Goal: Task Accomplishment & Management: Complete application form

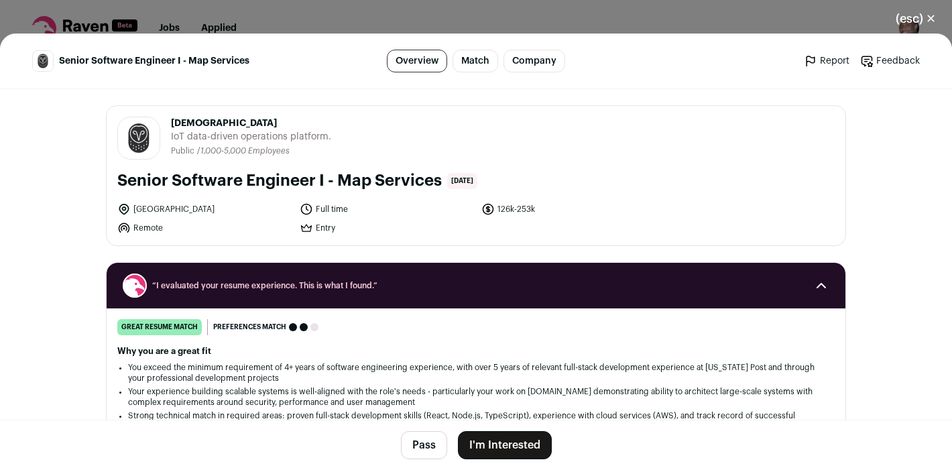
click at [521, 451] on button "I'm Interested" at bounding box center [505, 445] width 94 height 28
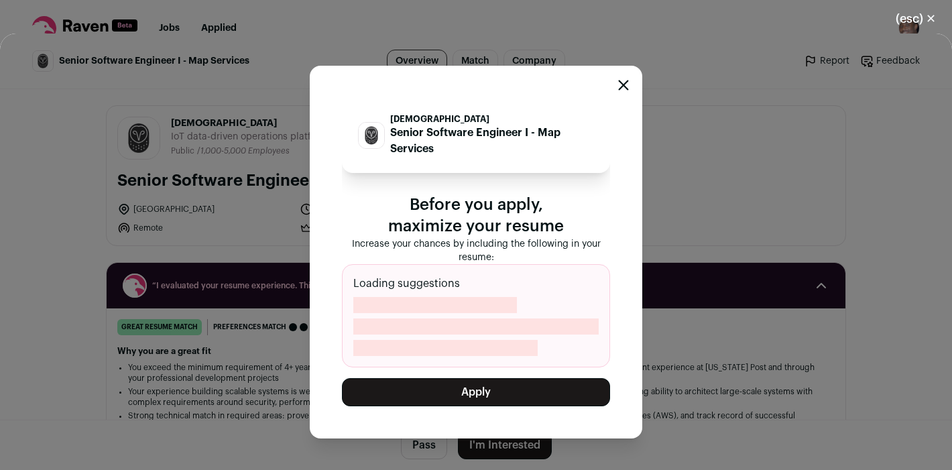
click at [534, 392] on button "Apply" at bounding box center [476, 392] width 268 height 28
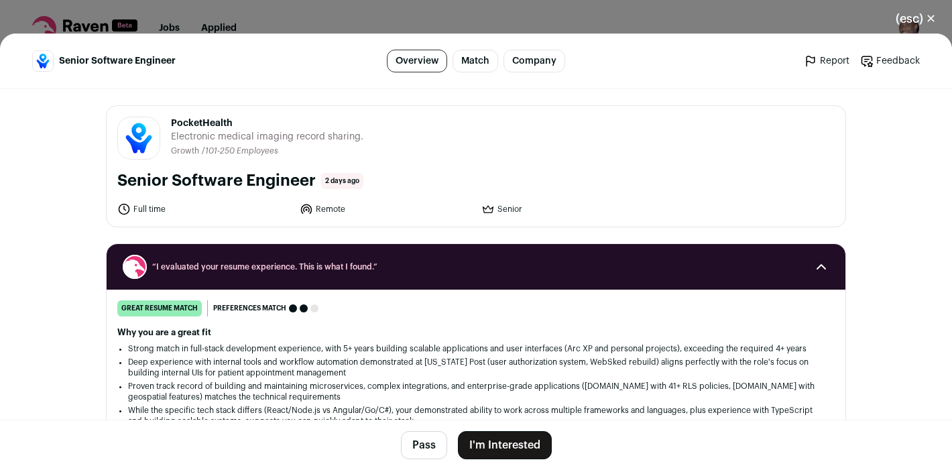
click at [516, 437] on button "I'm Interested" at bounding box center [505, 445] width 94 height 28
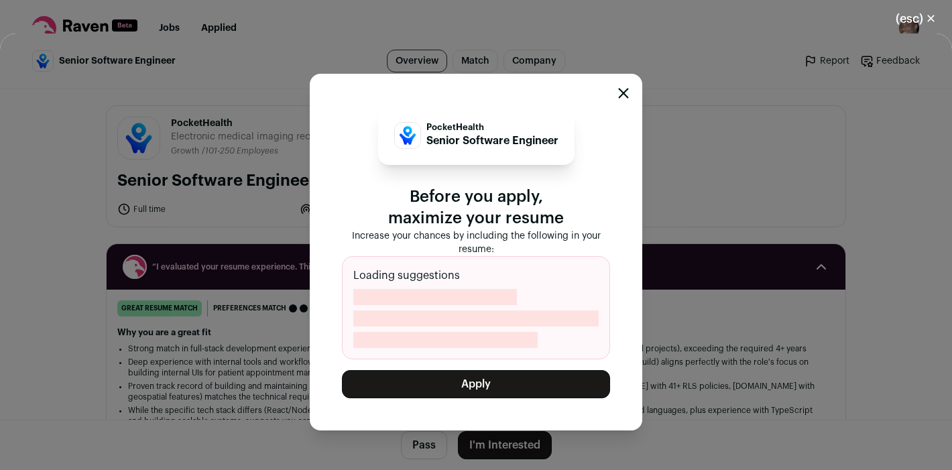
click at [496, 384] on button "Apply" at bounding box center [476, 384] width 268 height 28
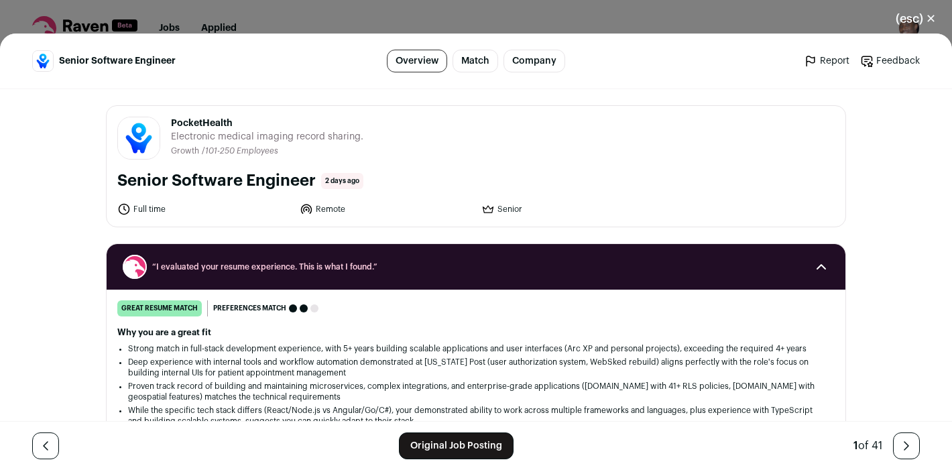
click at [614, 7] on div "(esc) ✕ Senior Software Engineer Overview Match Company Report Feedback Report …" at bounding box center [476, 235] width 952 height 470
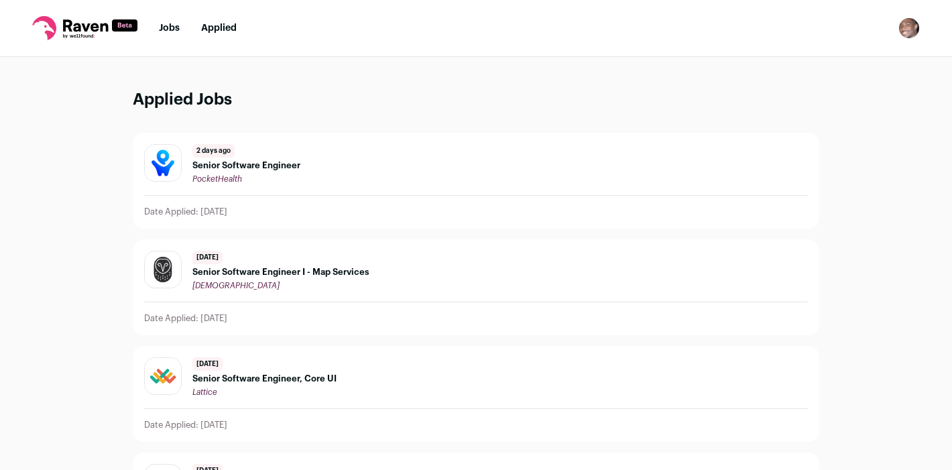
click at [166, 30] on link "Jobs" at bounding box center [169, 27] width 21 height 9
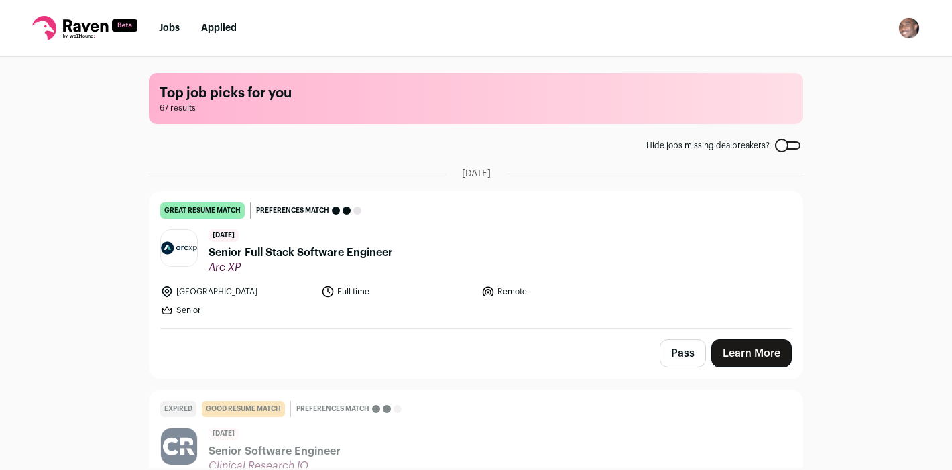
click at [312, 256] on span "Senior Full Stack Software Engineer" at bounding box center [301, 253] width 184 height 16
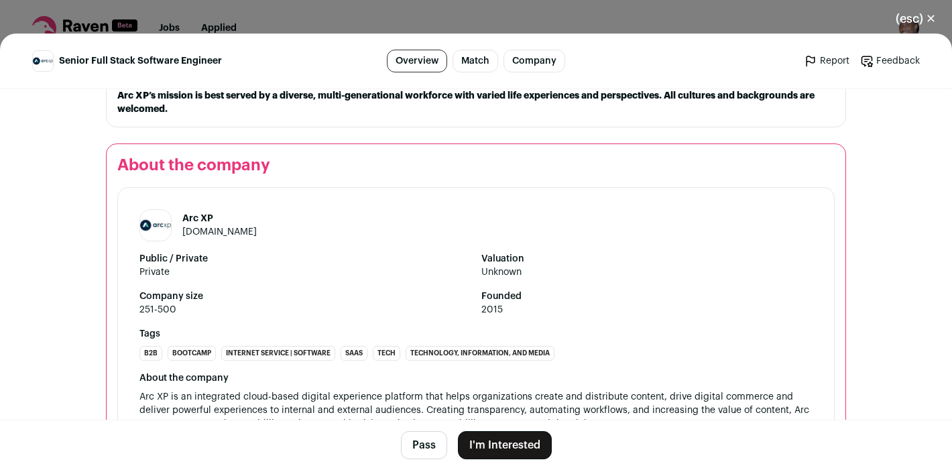
scroll to position [1643, 0]
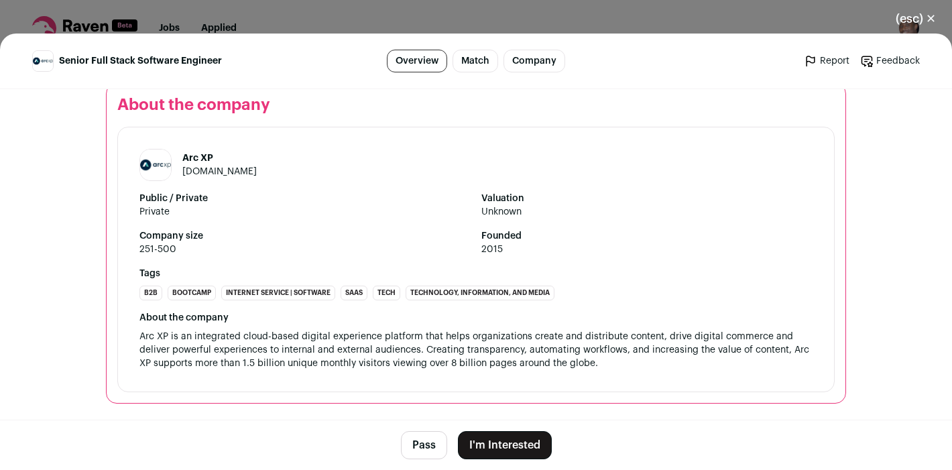
click at [914, 17] on button "(esc) ✕" at bounding box center [916, 19] width 72 height 30
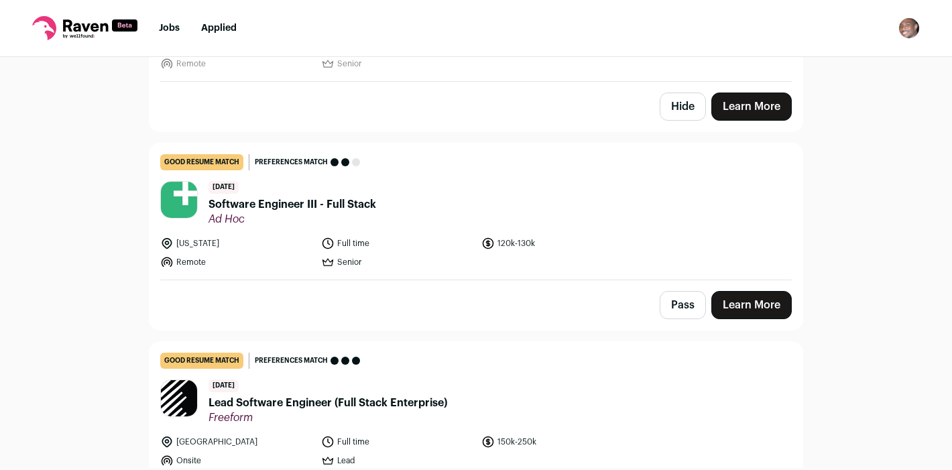
scroll to position [392, 0]
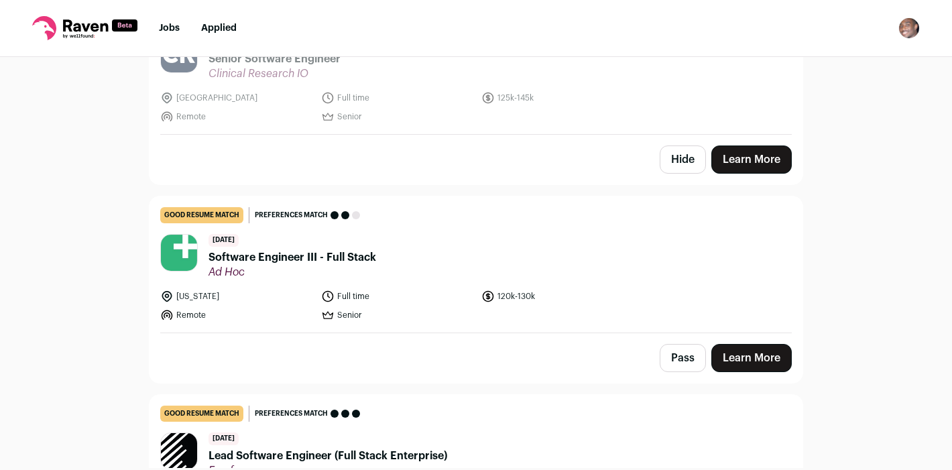
click at [360, 258] on span "Software Engineer III - Full Stack" at bounding box center [293, 258] width 168 height 16
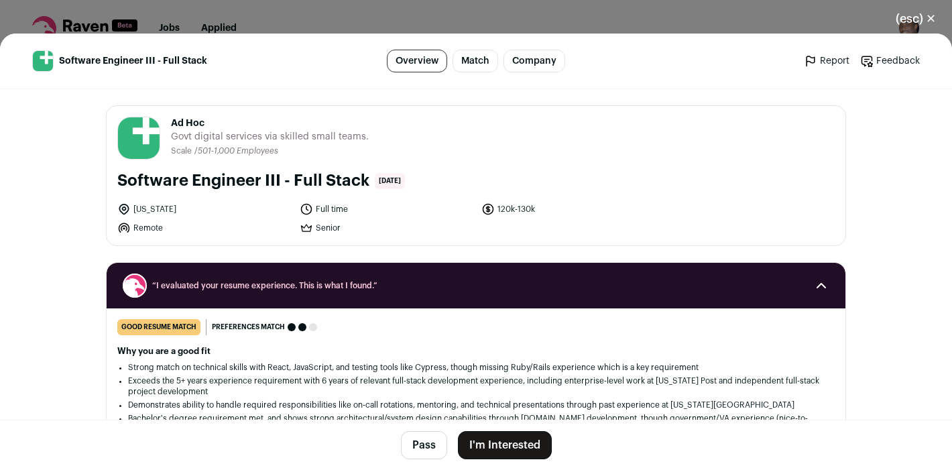
click at [504, 438] on button "I'm Interested" at bounding box center [505, 445] width 94 height 28
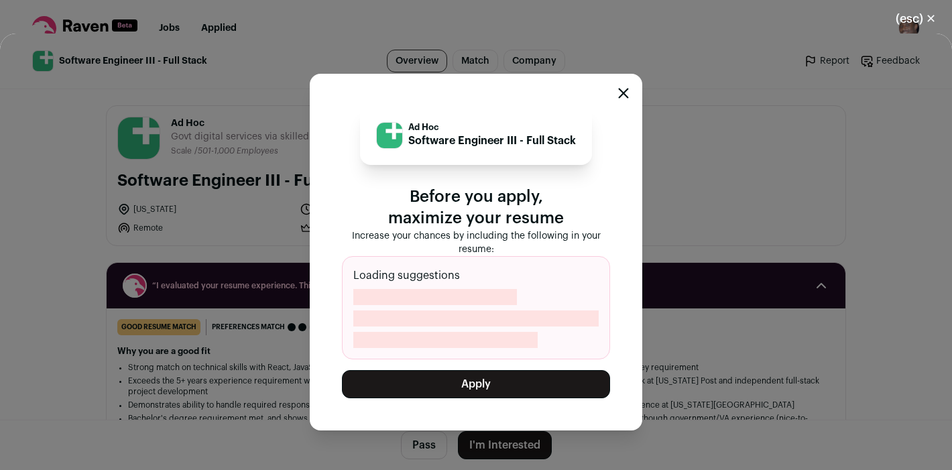
click at [503, 381] on button "Apply" at bounding box center [476, 384] width 268 height 28
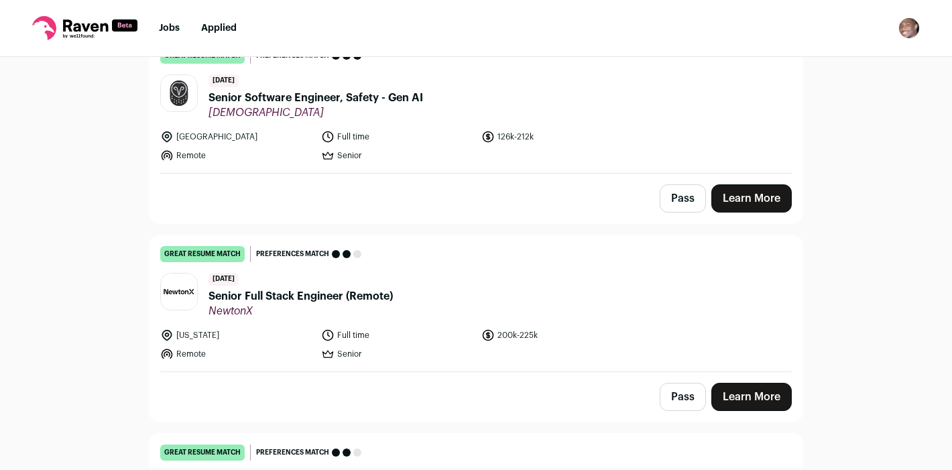
scroll to position [783, 0]
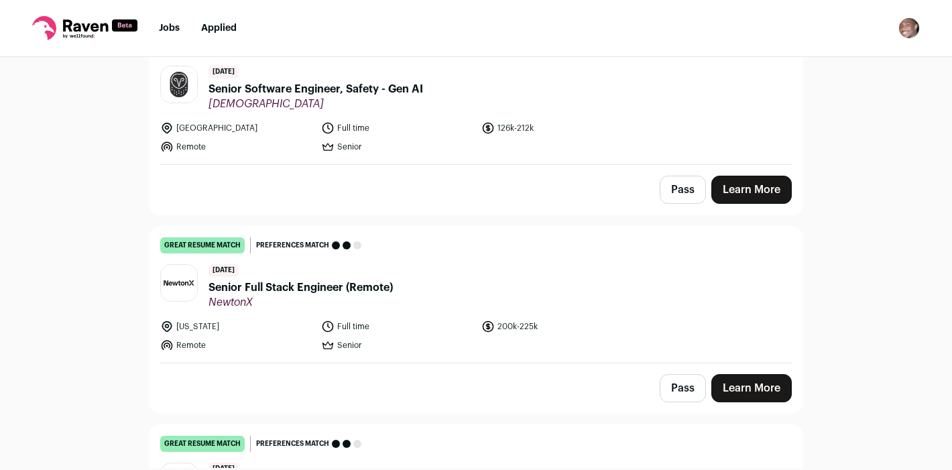
click at [749, 384] on link "Learn More" at bounding box center [752, 388] width 80 height 28
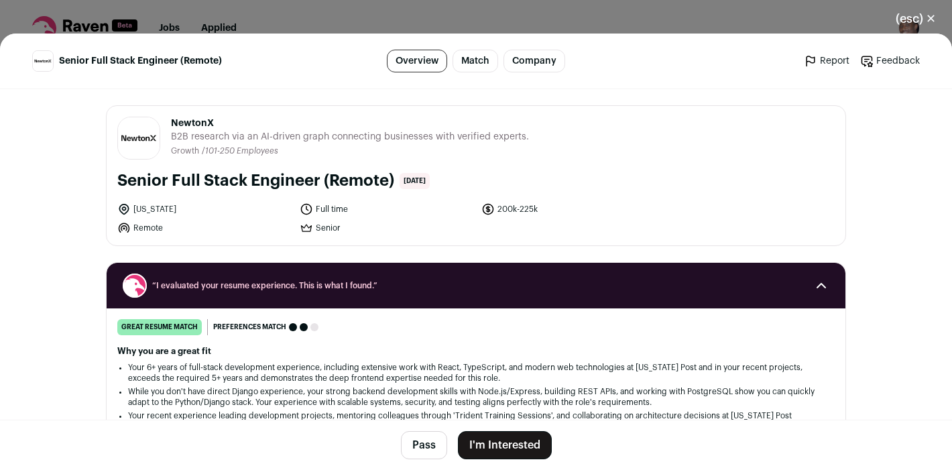
click at [502, 452] on button "I'm Interested" at bounding box center [505, 445] width 94 height 28
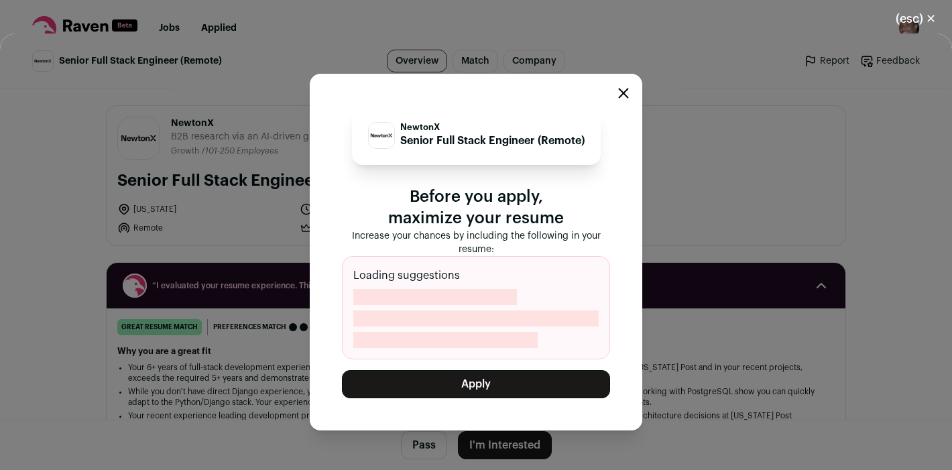
click at [478, 372] on button "Apply" at bounding box center [476, 384] width 268 height 28
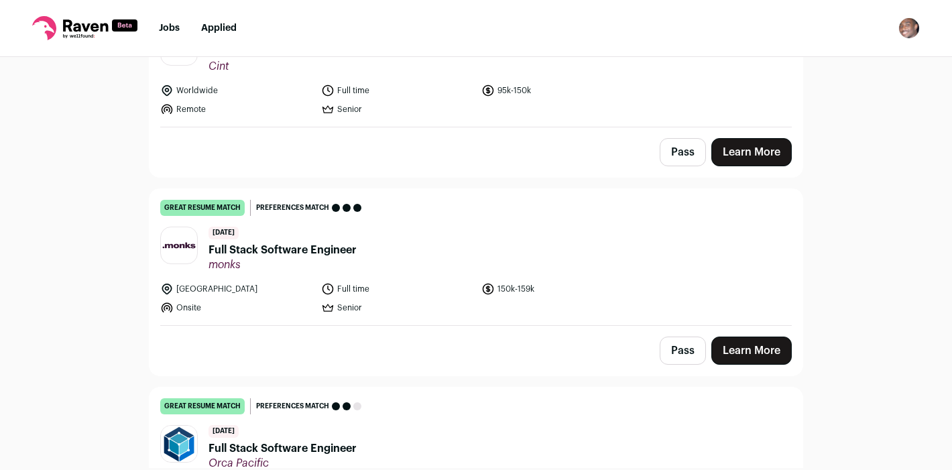
scroll to position [1231, 0]
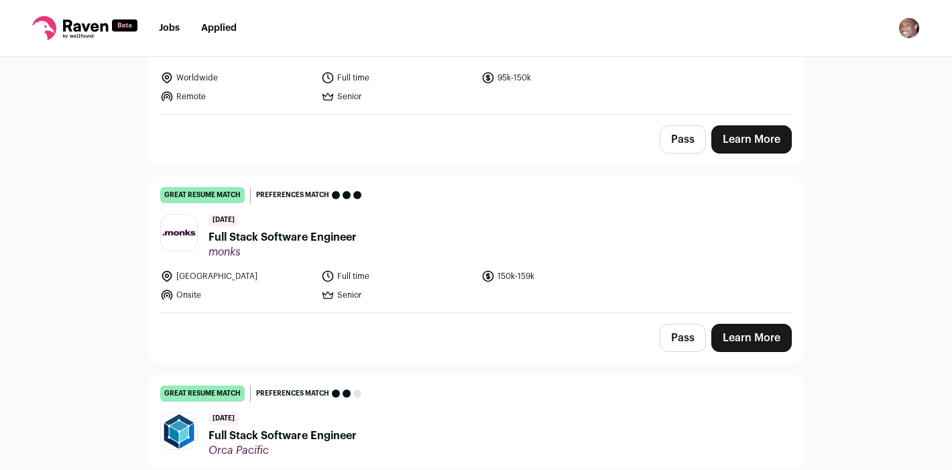
click at [745, 346] on link "Learn More" at bounding box center [752, 338] width 80 height 28
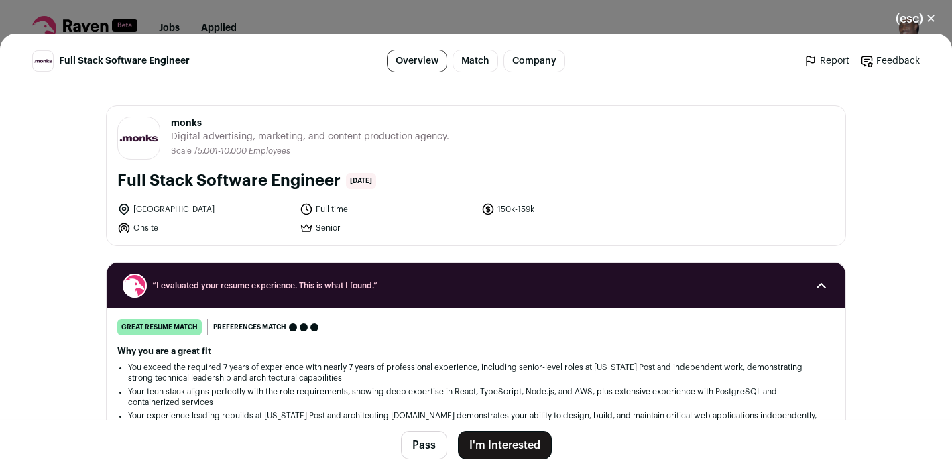
click at [499, 450] on button "I'm Interested" at bounding box center [505, 445] width 94 height 28
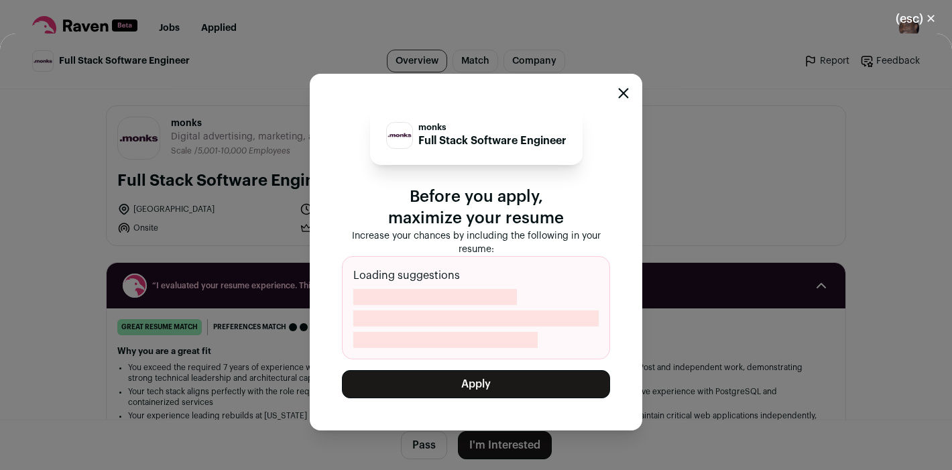
click at [500, 386] on button "Apply" at bounding box center [476, 384] width 268 height 28
